Goal: Task Accomplishment & Management: Use online tool/utility

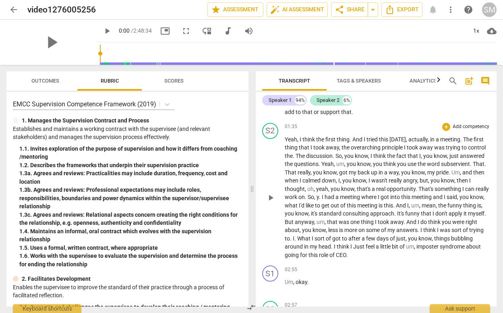
scroll to position [139, 0]
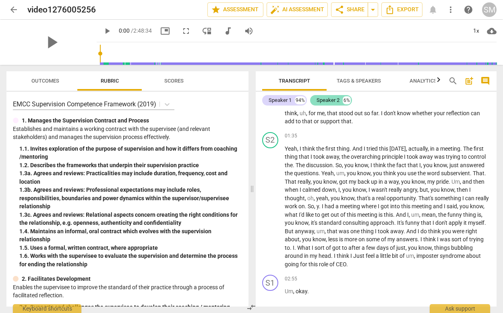
click at [338, 102] on div "Speaker 2" at bounding box center [328, 100] width 23 height 8
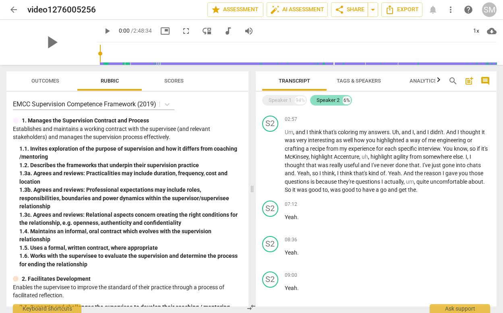
click at [347, 100] on div "6%" at bounding box center [347, 100] width 8 height 8
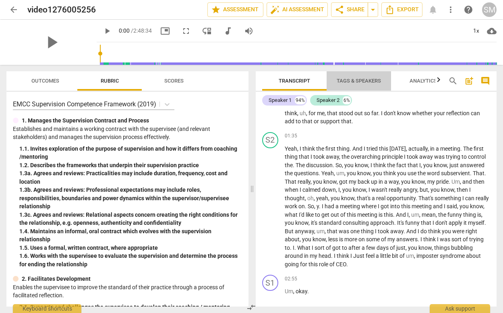
click at [370, 77] on span "Tags & Speakers" at bounding box center [359, 81] width 64 height 11
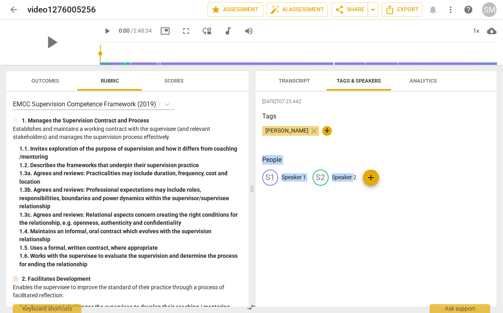
drag, startPoint x: 303, startPoint y: 132, endPoint x: 355, endPoint y: 174, distance: 66.7
click at [355, 174] on div "2025-09-29T07:25:44Z Tags Stephen McCormac close + People S1 Speaker 1 S2 Speak…" at bounding box center [376, 199] width 241 height 215
click at [332, 133] on span "+" at bounding box center [327, 131] width 10 height 10
click at [319, 130] on span "close" at bounding box center [314, 131] width 10 height 10
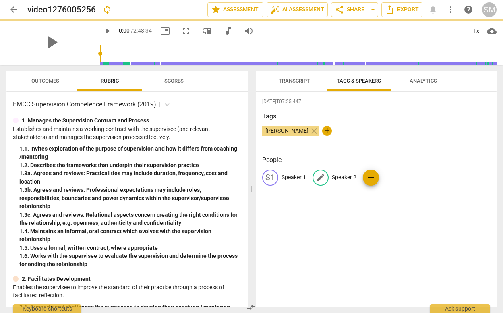
click at [338, 176] on p "Speaker 2" at bounding box center [344, 177] width 25 height 8
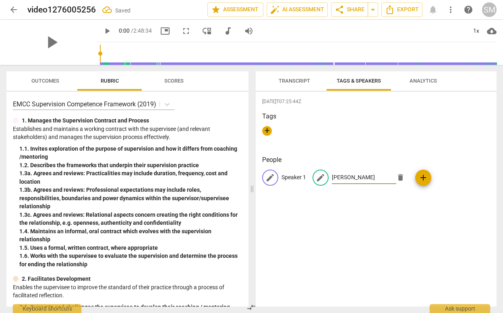
type input "Stephen"
click at [293, 180] on p "Speaker 1" at bounding box center [294, 177] width 25 height 8
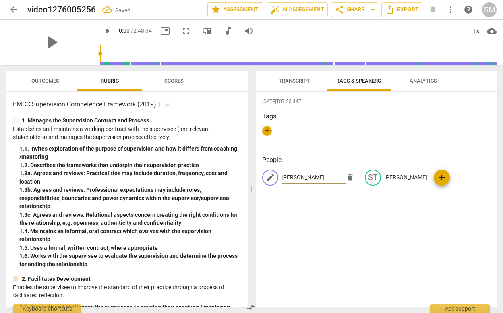
type input "Simon"
click at [318, 195] on div "People edit Simon delete ST Stephen add" at bounding box center [376, 177] width 228 height 44
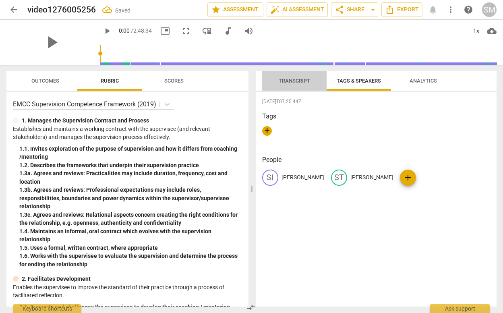
click at [299, 81] on span "Transcript" at bounding box center [294, 81] width 31 height 6
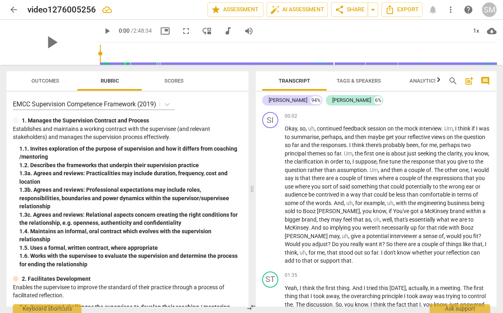
scroll to position [0, 0]
click at [403, 11] on span "Export" at bounding box center [402, 10] width 34 height 10
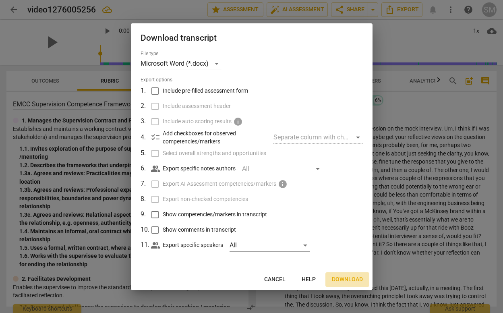
click at [344, 279] on span "Download" at bounding box center [347, 280] width 31 height 8
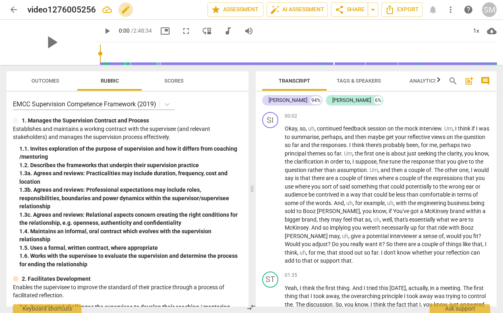
click at [123, 7] on span "edit" at bounding box center [126, 10] width 10 height 10
click at [87, 8] on input "video1276005256" at bounding box center [99, 9] width 145 height 15
type input "Mock interview session 2"
click at [242, 9] on span "star Assessment" at bounding box center [235, 10] width 49 height 10
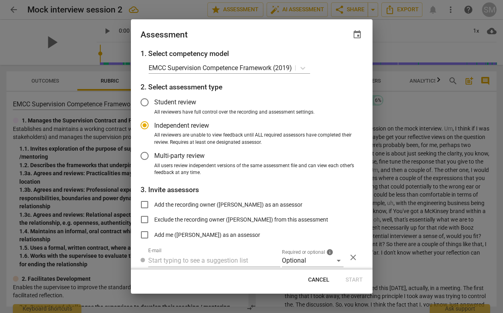
click at [319, 278] on span "Cancel" at bounding box center [318, 280] width 21 height 8
radio input "false"
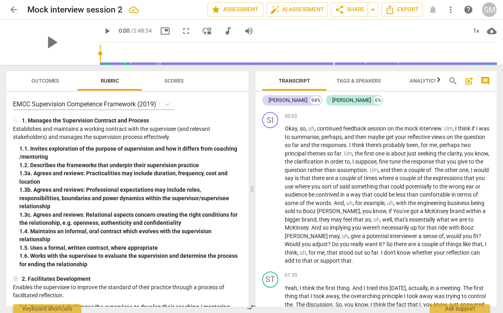
click at [494, 8] on div "SM" at bounding box center [489, 9] width 15 height 15
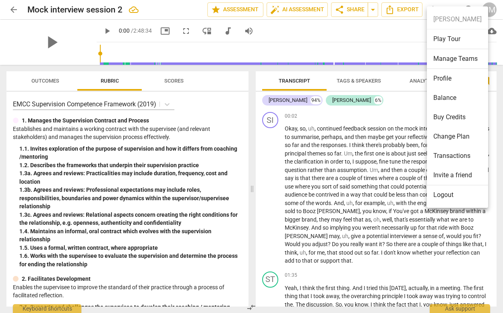
click at [387, 31] on div at bounding box center [251, 156] width 503 height 313
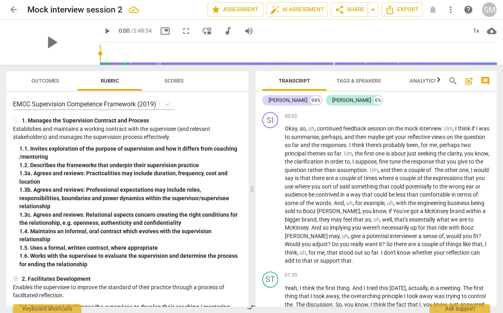
click at [491, 30] on span "cloud_download" at bounding box center [492, 31] width 10 height 10
click at [365, 34] on div at bounding box center [251, 156] width 503 height 313
click at [492, 30] on span "cloud_download" at bounding box center [492, 31] width 10 height 10
click at [484, 30] on li "Download audio" at bounding box center [468, 30] width 60 height 19
click at [12, 10] on span "arrow_back" at bounding box center [14, 10] width 10 height 10
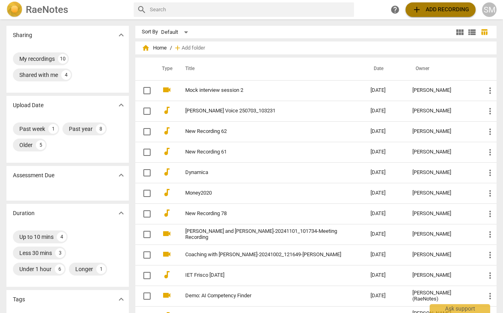
click at [415, 9] on span "add" at bounding box center [417, 10] width 10 height 10
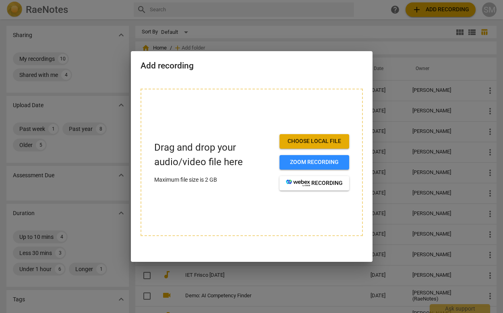
click at [316, 138] on span "Choose local file" at bounding box center [314, 141] width 57 height 8
click at [309, 142] on span "Choose local file" at bounding box center [314, 141] width 57 height 8
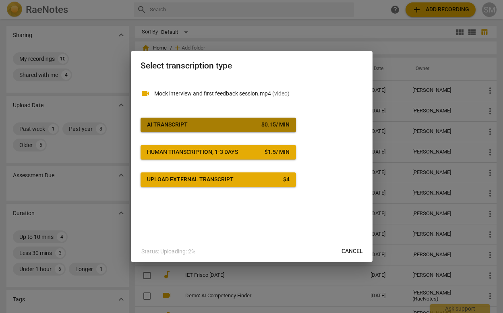
click at [259, 122] on span "AI Transcript $ 0.15 / min" at bounding box center [218, 125] width 143 height 8
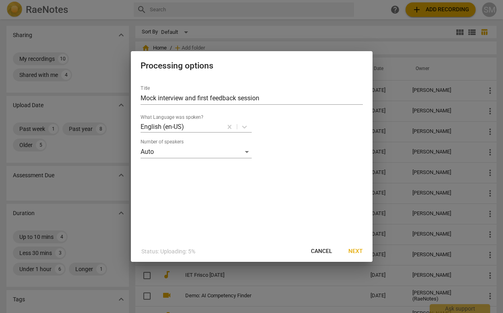
click at [355, 250] on span "Next" at bounding box center [356, 251] width 15 height 8
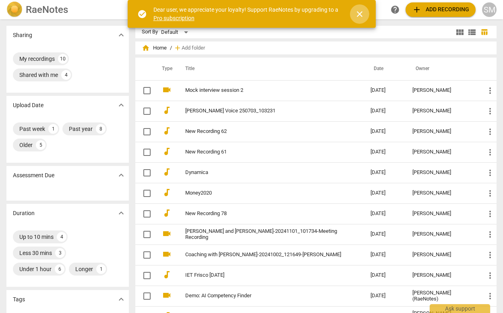
click at [357, 14] on span "close" at bounding box center [360, 14] width 10 height 10
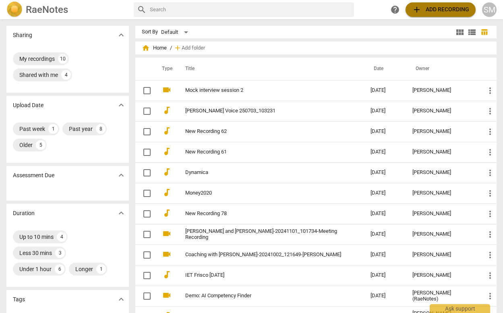
click at [419, 8] on span "add" at bounding box center [417, 10] width 10 height 10
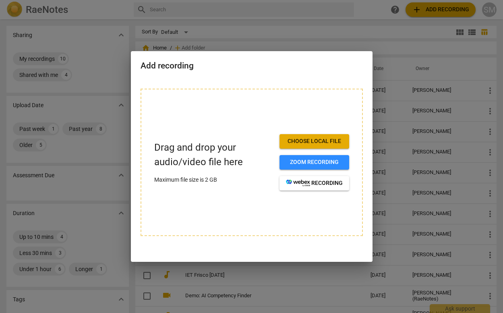
click at [312, 141] on span "Choose local file" at bounding box center [314, 141] width 57 height 8
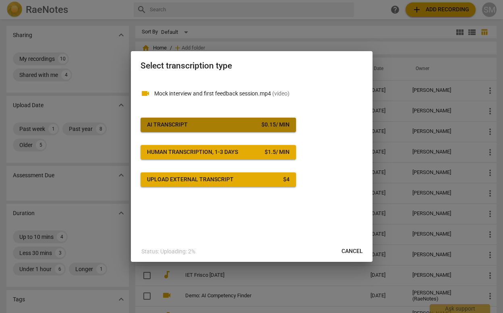
click at [250, 124] on span "AI Transcript $ 0.15 / min" at bounding box center [218, 125] width 143 height 8
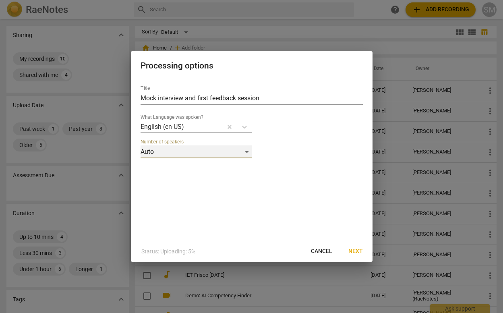
click at [243, 154] on div "Auto" at bounding box center [196, 151] width 111 height 13
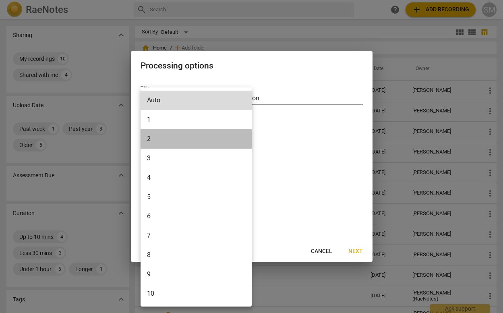
click at [166, 135] on li "2" at bounding box center [196, 138] width 111 height 19
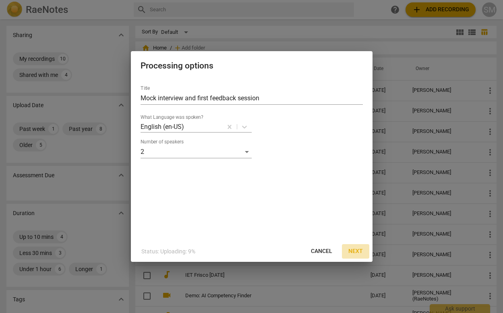
click at [356, 249] on span "Next" at bounding box center [356, 251] width 15 height 8
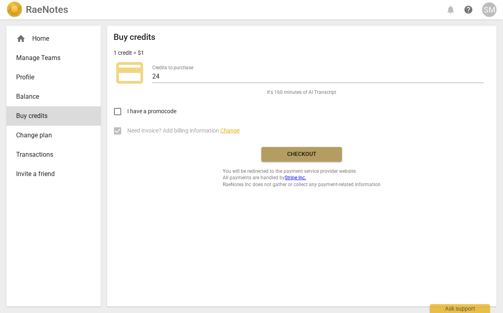
click at [322, 156] on span "Checkout" at bounding box center [302, 154] width 68 height 8
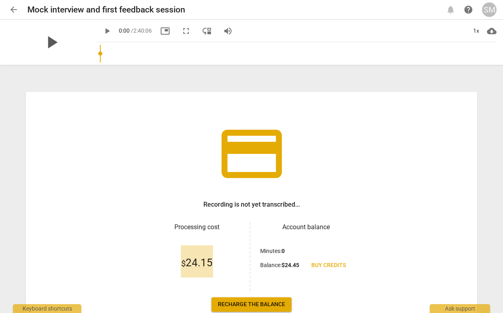
click at [47, 41] on span "play_arrow" at bounding box center [51, 42] width 21 height 21
type input "13"
click at [15, 8] on span "arrow_back" at bounding box center [14, 10] width 10 height 10
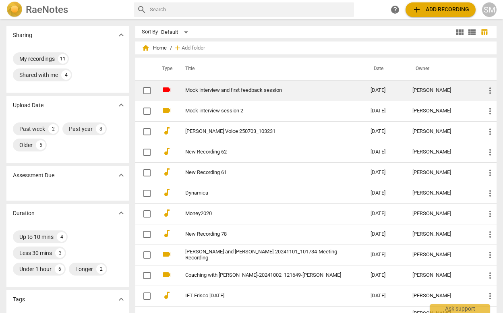
click at [247, 89] on link "Mock interview and first feedback session" at bounding box center [263, 90] width 156 height 6
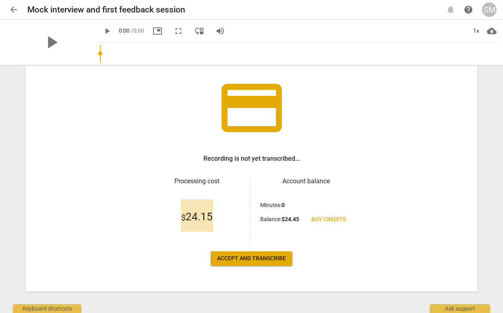
scroll to position [49, 0]
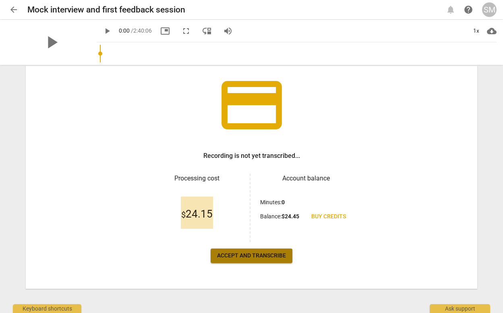
click at [263, 253] on span "Accept and transcribe" at bounding box center [251, 256] width 69 height 8
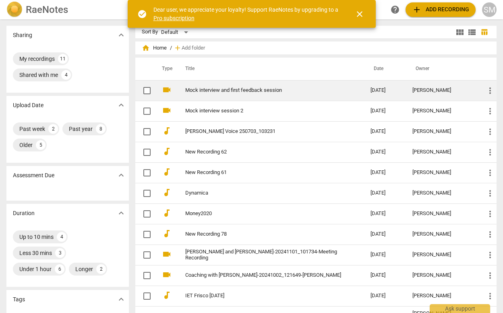
click at [271, 93] on link "Mock interview and first feedback session" at bounding box center [263, 90] width 156 height 6
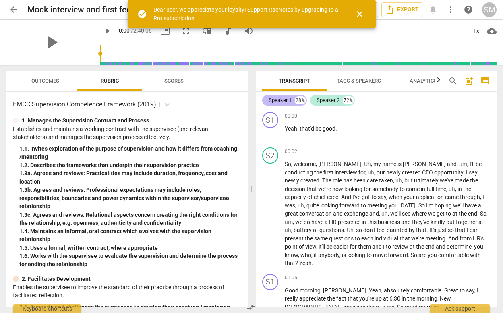
click at [292, 99] on div "Speaker 1 28%" at bounding box center [284, 100] width 45 height 10
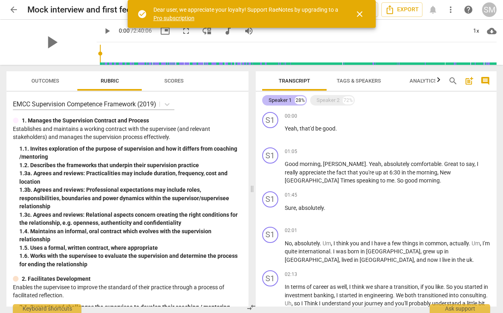
click at [292, 99] on div "Speaker 1 28%" at bounding box center [284, 100] width 45 height 10
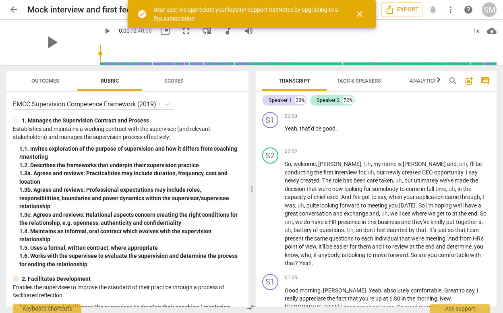
click at [360, 13] on span "close" at bounding box center [360, 14] width 10 height 10
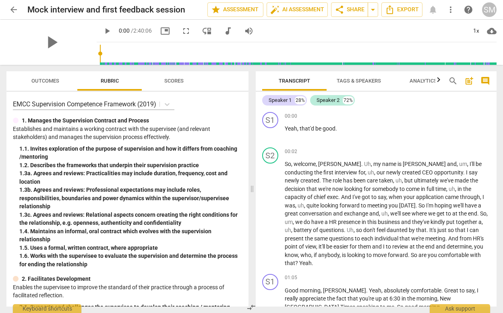
click at [355, 80] on span "Tags & Speakers" at bounding box center [359, 81] width 44 height 6
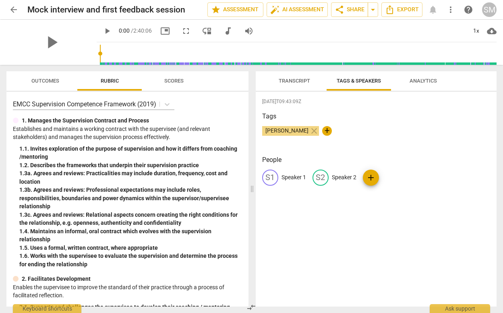
click at [288, 176] on p "Speaker 1" at bounding box center [294, 177] width 25 height 8
type input "Simon"
click at [384, 176] on p "Speaker 2" at bounding box center [396, 177] width 25 height 8
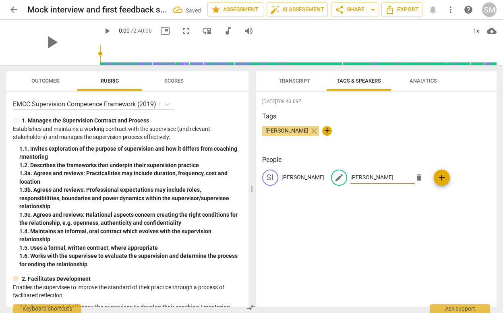
type input "Stephen"
click at [418, 218] on div "2025-09-29T09:43:09Z Tags Stephen McCormac close + People SI Simon edit Stephen…" at bounding box center [376, 199] width 241 height 215
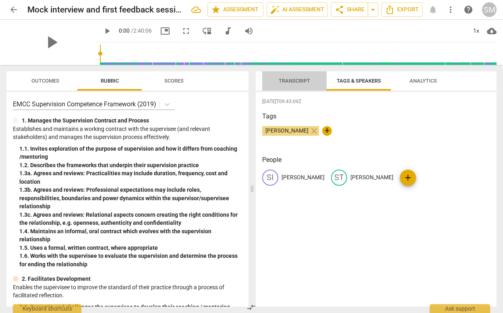
click at [299, 79] on span "Transcript" at bounding box center [294, 81] width 31 height 6
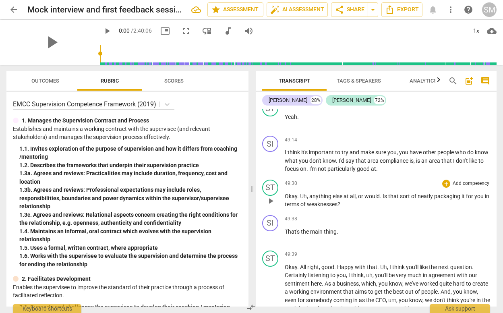
scroll to position [8385, 0]
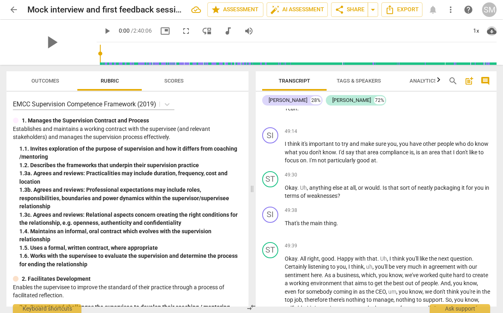
click at [493, 29] on span "cloud_download" at bounding box center [492, 31] width 10 height 10
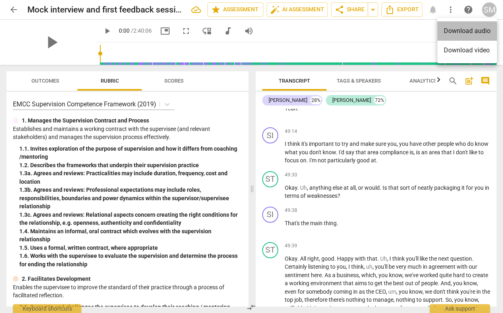
click at [467, 34] on li "Download audio" at bounding box center [468, 30] width 60 height 19
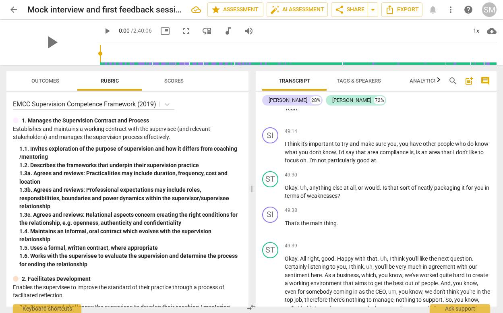
click at [492, 30] on span "cloud_download" at bounding box center [492, 31] width 10 height 10
click at [401, 31] on div at bounding box center [251, 156] width 503 height 313
click at [398, 9] on span "Export" at bounding box center [402, 10] width 34 height 10
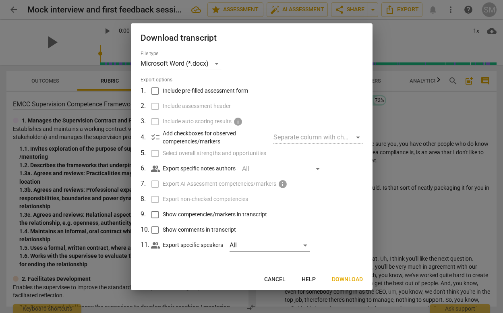
click at [345, 280] on span "Download" at bounding box center [347, 280] width 31 height 8
